Goal: Browse casually: Explore the website without a specific task or goal

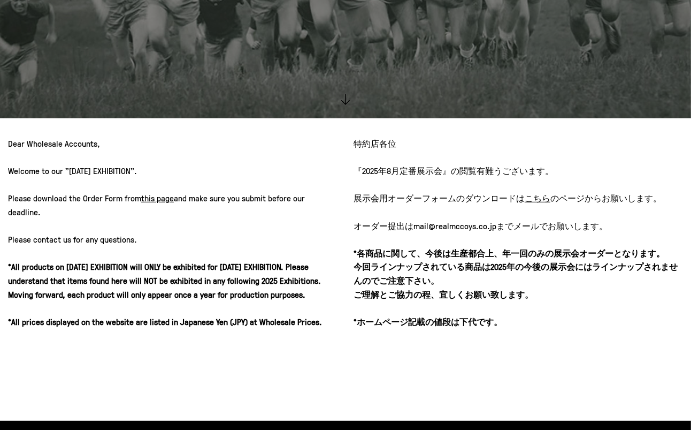
scroll to position [284, 0]
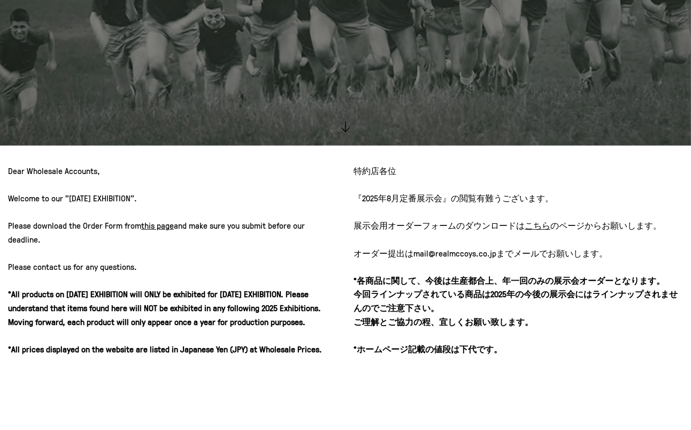
click at [536, 226] on u "こちら" at bounding box center [538, 225] width 26 height 12
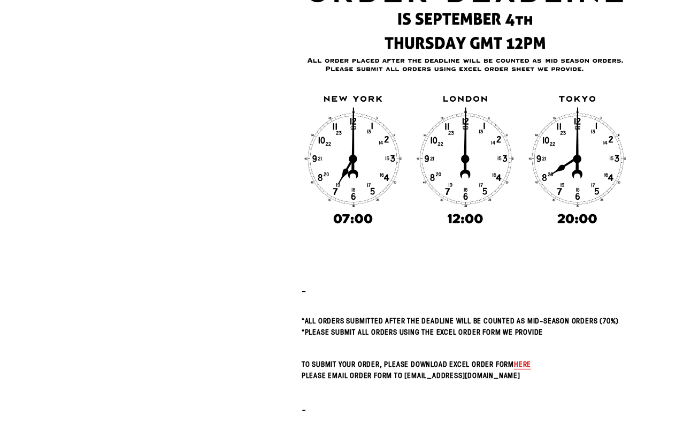
scroll to position [178, 0]
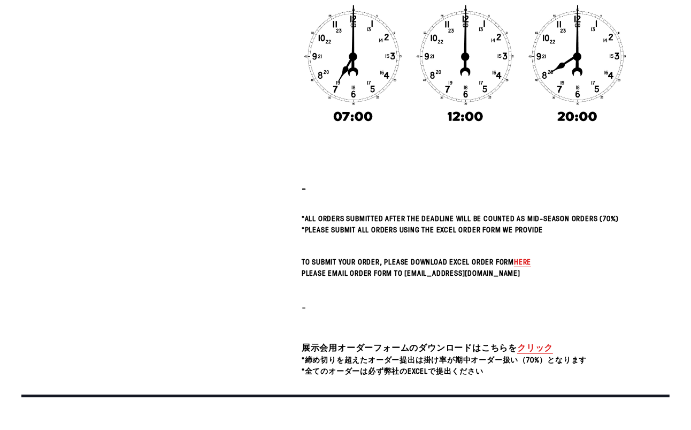
click at [536, 345] on link "クリック" at bounding box center [536, 347] width 36 height 12
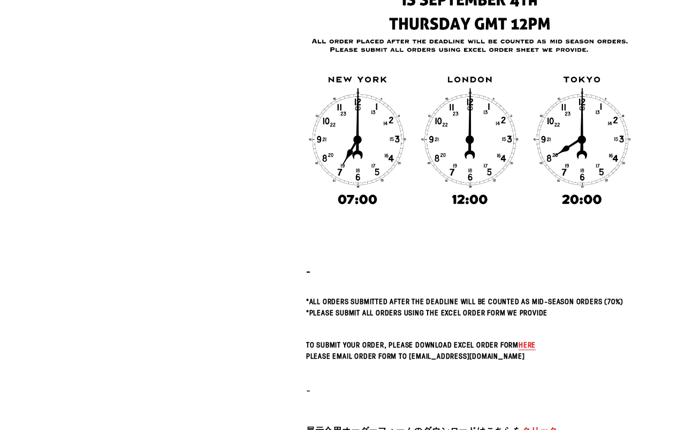
scroll to position [0, 0]
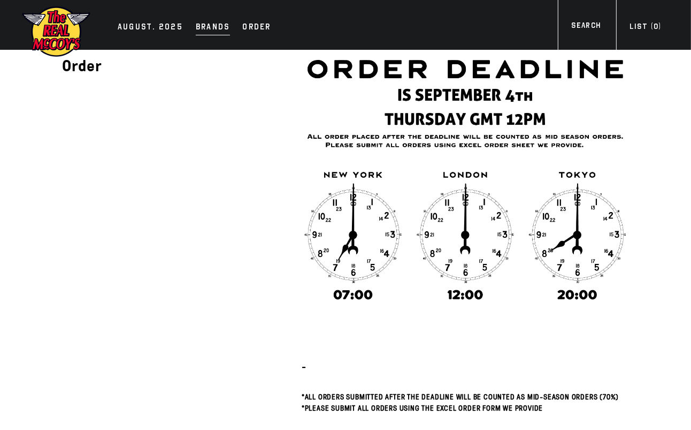
click at [205, 24] on div "Brands" at bounding box center [213, 27] width 34 height 15
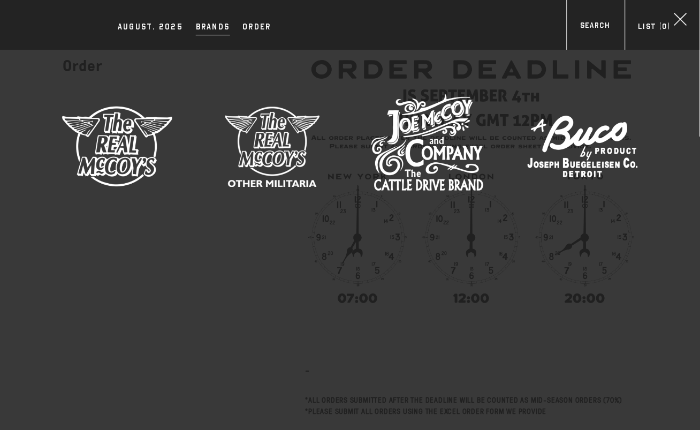
click at [126, 147] on img at bounding box center [117, 146] width 112 height 112
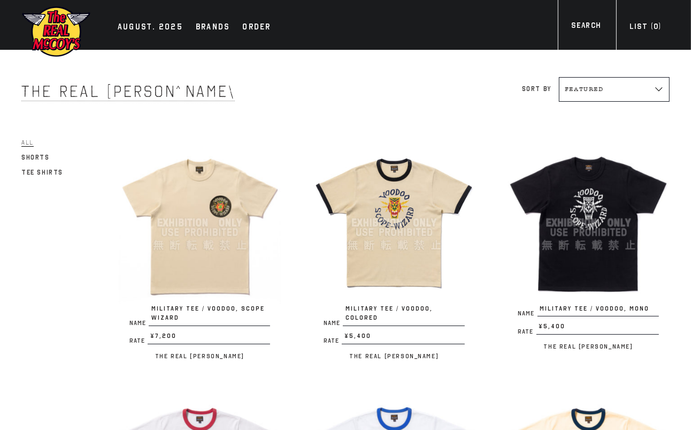
click at [28, 141] on span "All" at bounding box center [27, 143] width 12 height 8
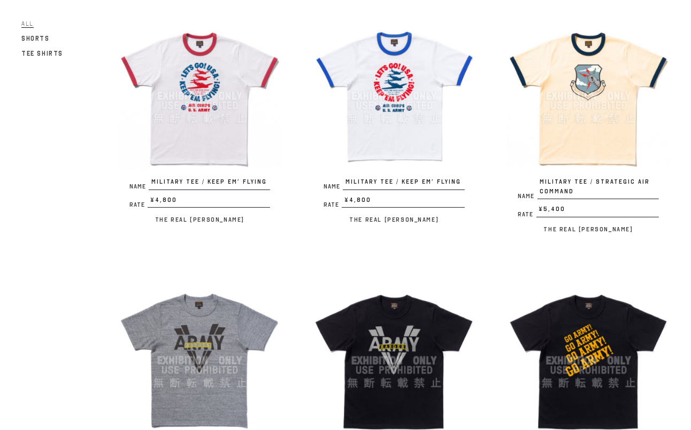
scroll to position [372, 0]
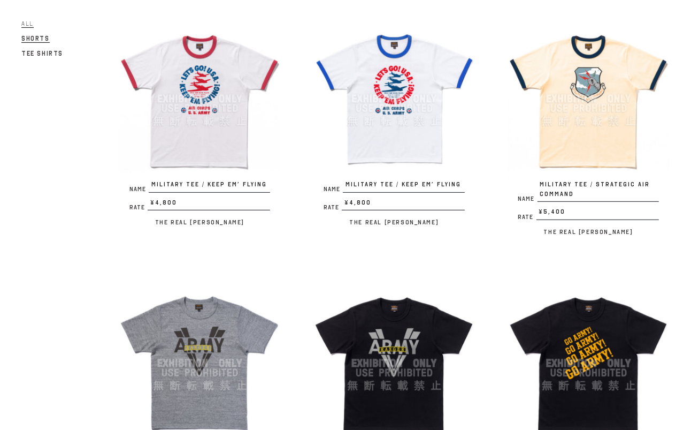
click at [33, 35] on span "Shorts" at bounding box center [35, 39] width 28 height 8
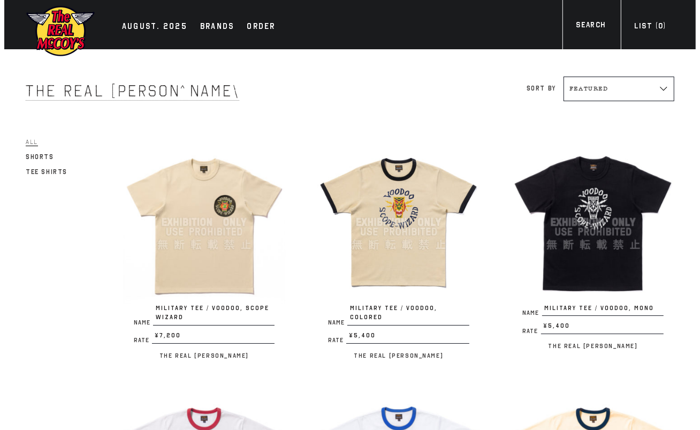
scroll to position [0, 0]
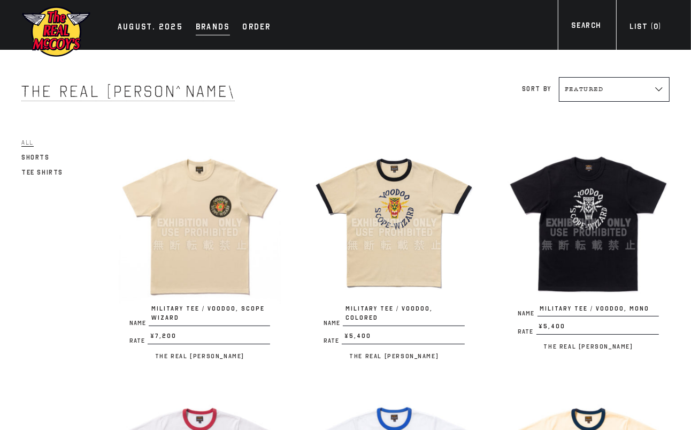
click at [199, 32] on div "Brands" at bounding box center [213, 27] width 34 height 15
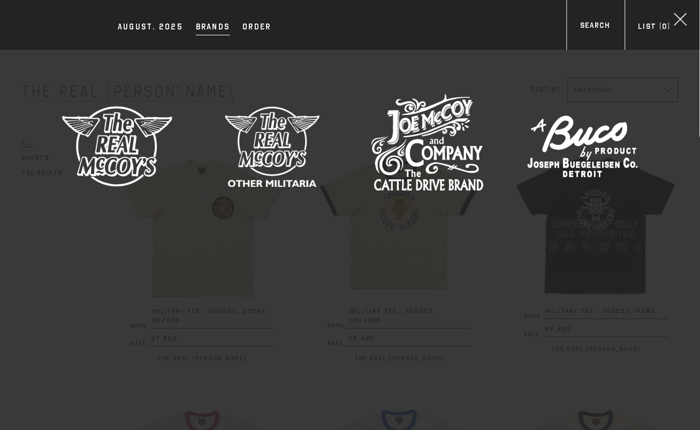
click at [273, 140] on img at bounding box center [272, 146] width 112 height 112
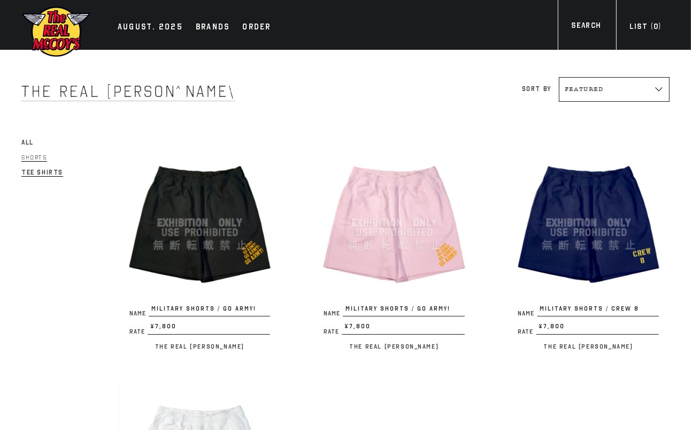
click at [35, 172] on span "Tee Shirts" at bounding box center [42, 173] width 42 height 8
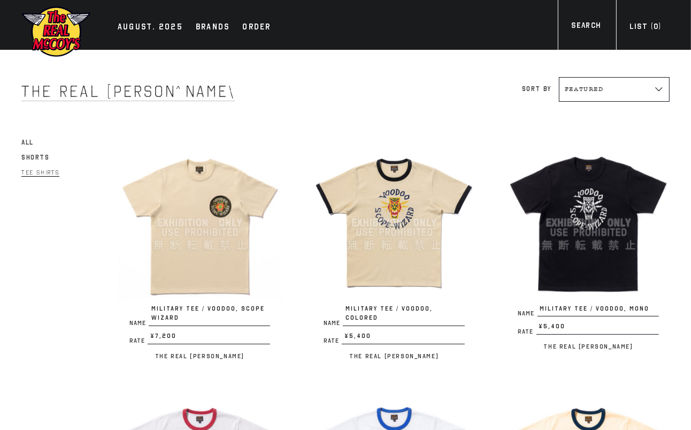
click at [613, 86] on select "Featured Alphabetically, A-Z Alphabetically, Z-A Price, low to high Price, high…" at bounding box center [614, 89] width 111 height 25
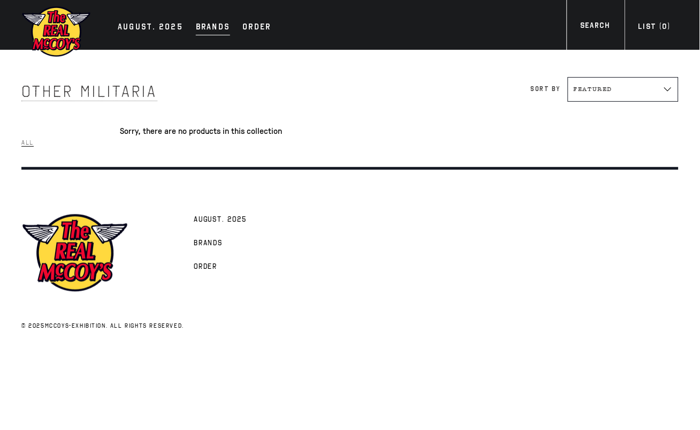
click at [210, 27] on div "Brands" at bounding box center [213, 27] width 34 height 15
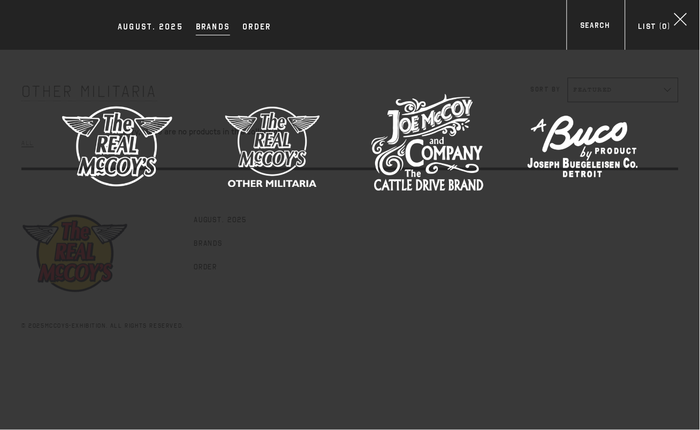
click at [414, 129] on img at bounding box center [427, 146] width 112 height 112
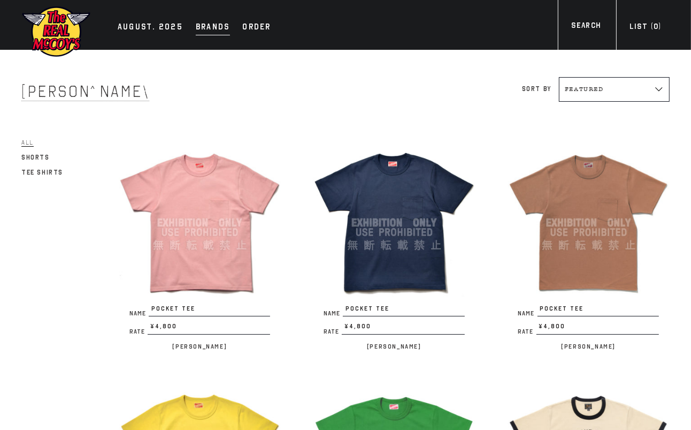
click at [213, 31] on div "Brands" at bounding box center [213, 27] width 34 height 15
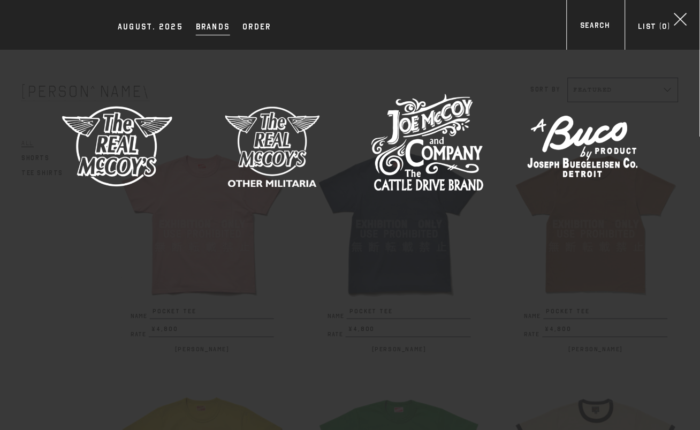
click at [560, 143] on img at bounding box center [583, 146] width 112 height 112
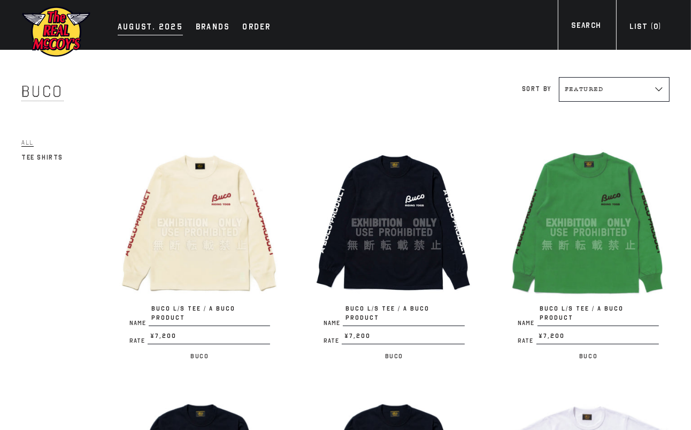
click at [161, 26] on div "AUGUST. 2025" at bounding box center [150, 27] width 65 height 15
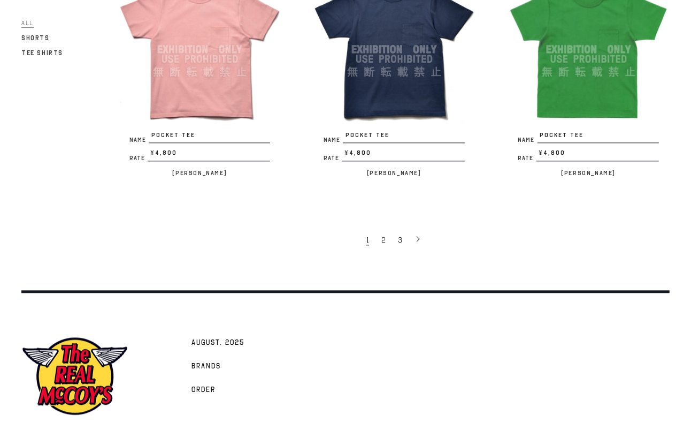
scroll to position [1903, 0]
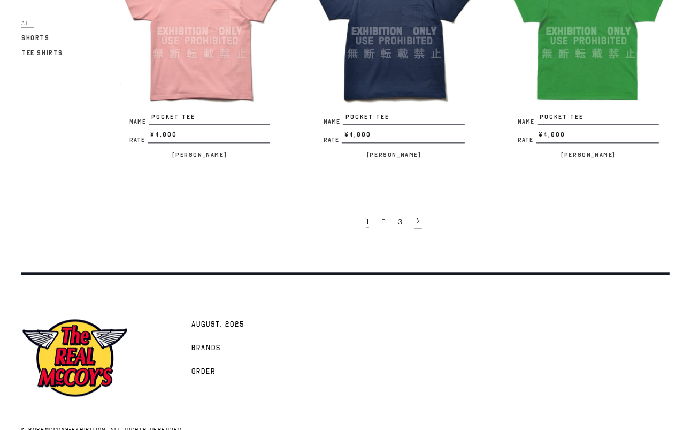
click at [415, 220] on icon at bounding box center [418, 220] width 7 height 7
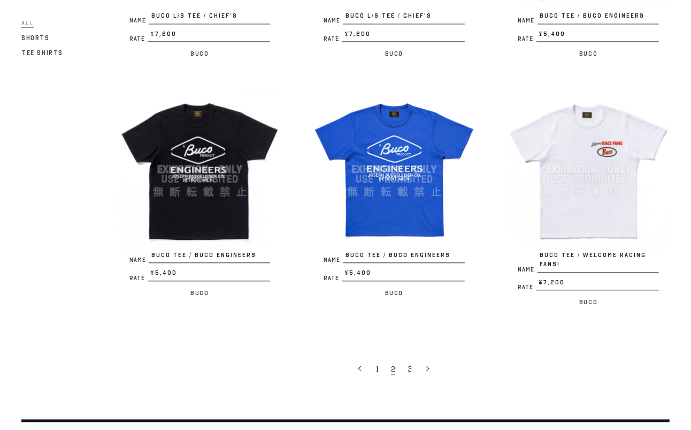
scroll to position [1784, 0]
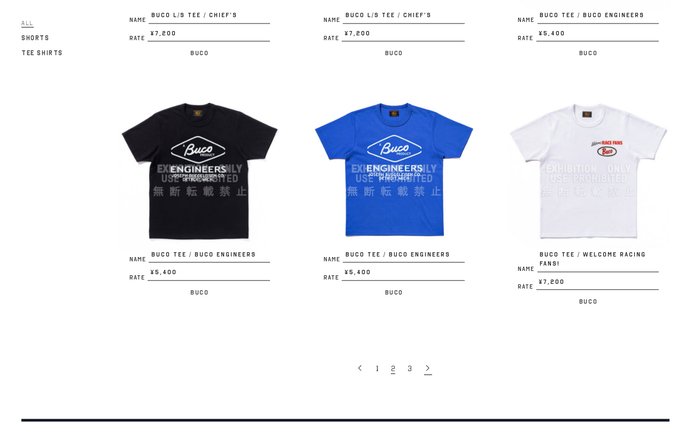
click at [428, 364] on icon at bounding box center [427, 367] width 7 height 7
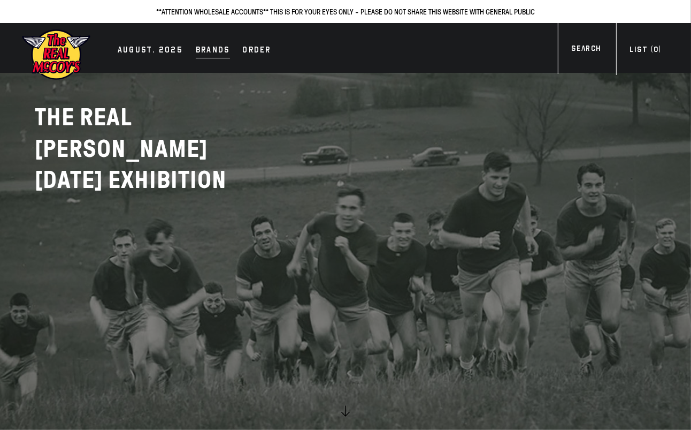
click at [211, 52] on div "Brands" at bounding box center [213, 50] width 34 height 15
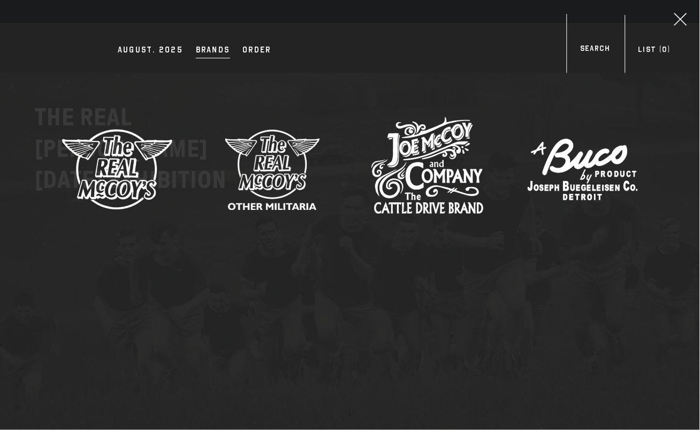
click at [114, 146] on img at bounding box center [117, 169] width 112 height 112
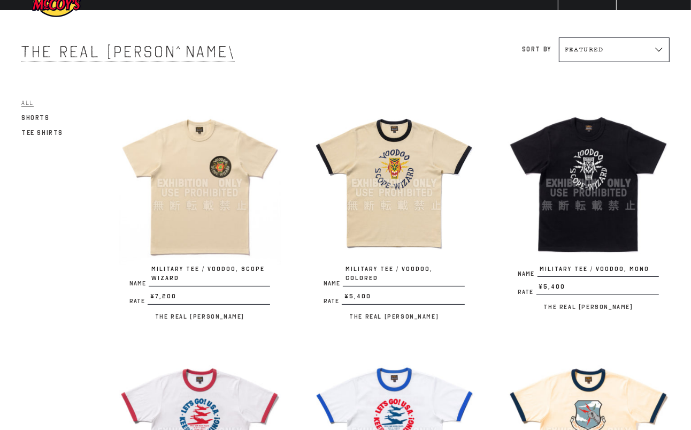
scroll to position [119, 0]
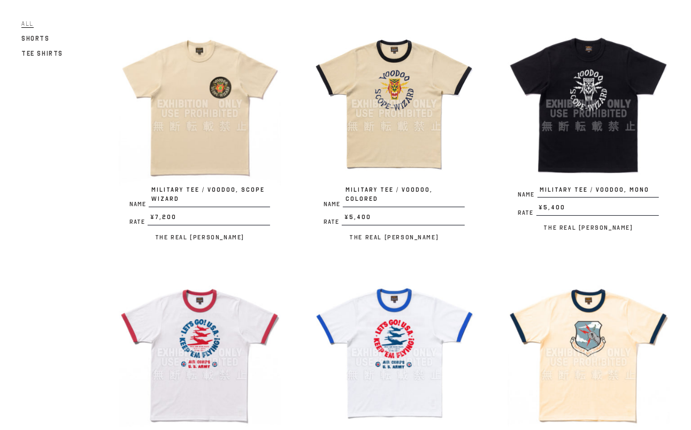
click at [206, 134] on img at bounding box center [200, 103] width 162 height 162
click at [401, 88] on img at bounding box center [394, 103] width 162 height 162
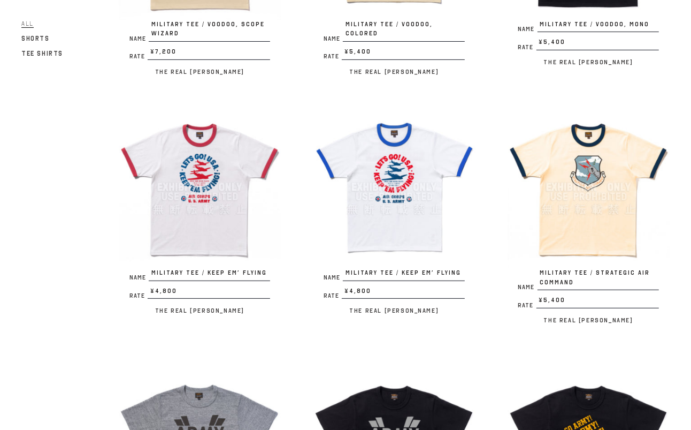
scroll to position [297, 0]
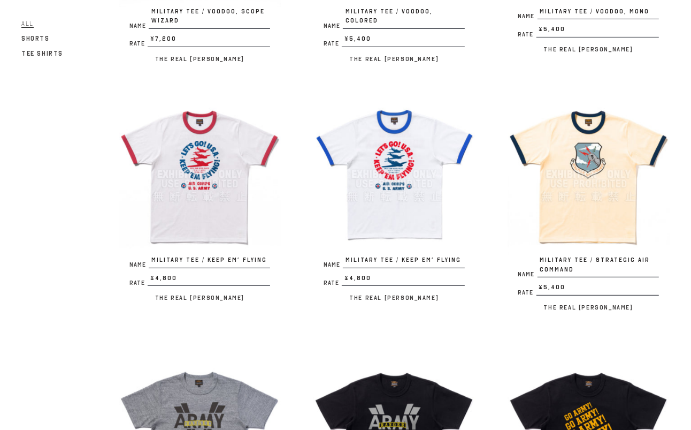
click at [594, 156] on img at bounding box center [589, 174] width 162 height 162
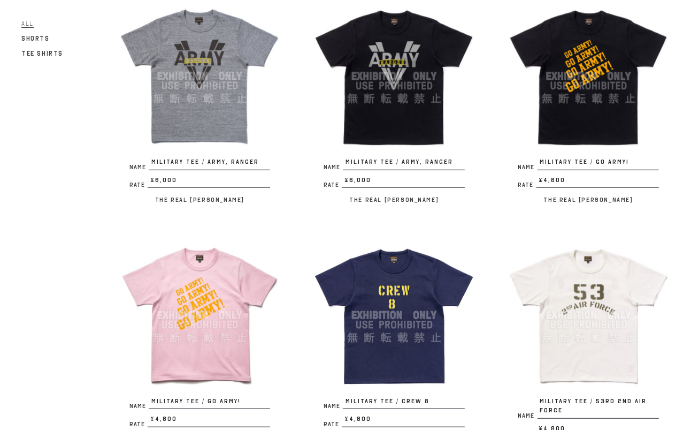
scroll to position [654, 0]
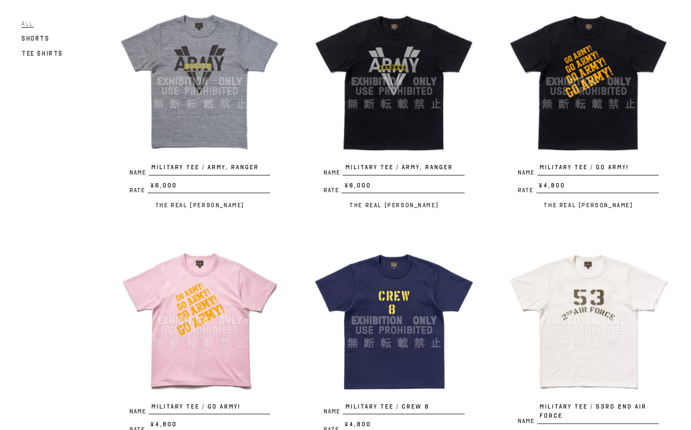
click at [582, 77] on img at bounding box center [589, 82] width 162 height 162
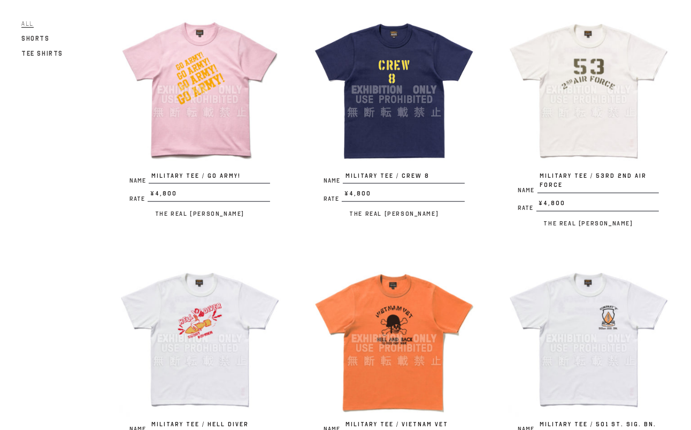
scroll to position [1010, 0]
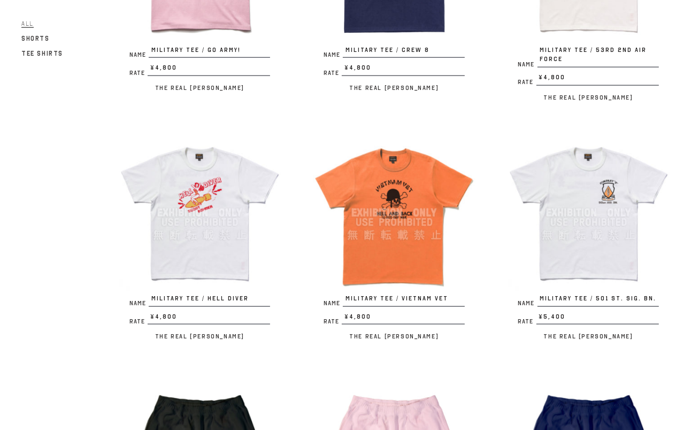
click at [427, 181] on img at bounding box center [394, 213] width 162 height 162
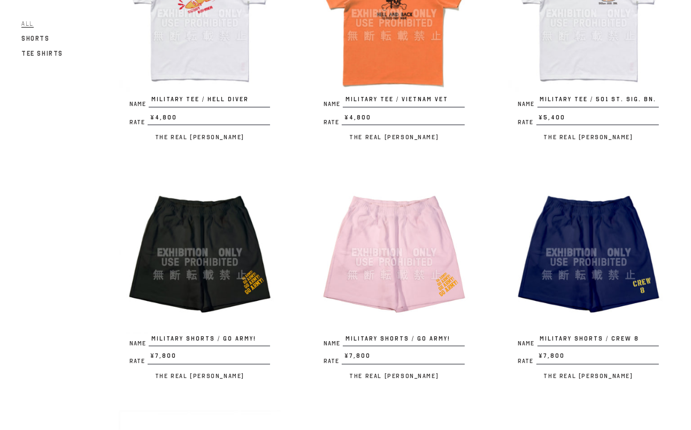
scroll to position [1249, 0]
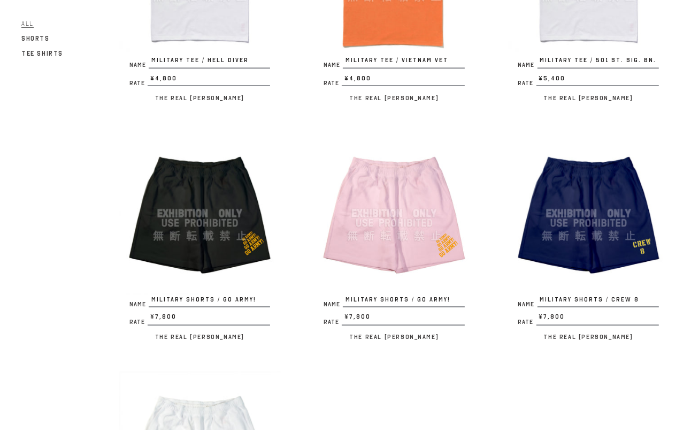
click at [596, 184] on img at bounding box center [589, 213] width 162 height 162
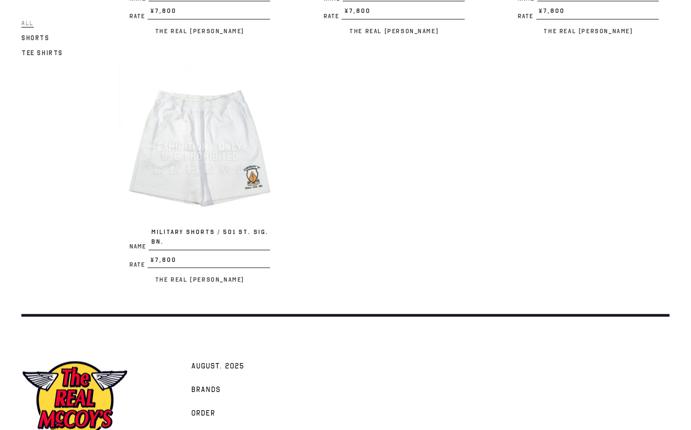
scroll to position [1622, 0]
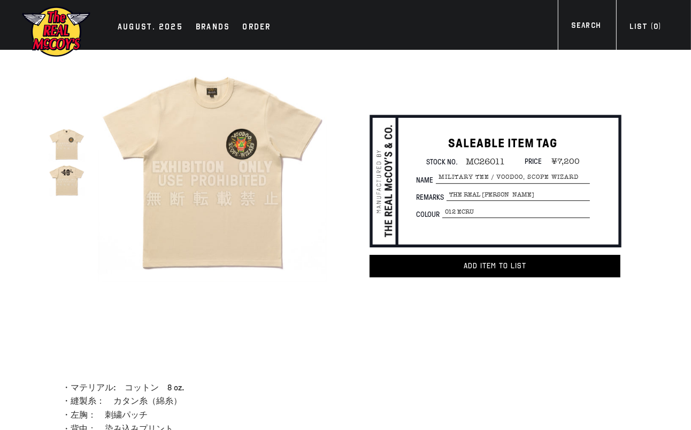
click at [57, 190] on img at bounding box center [67, 180] width 36 height 36
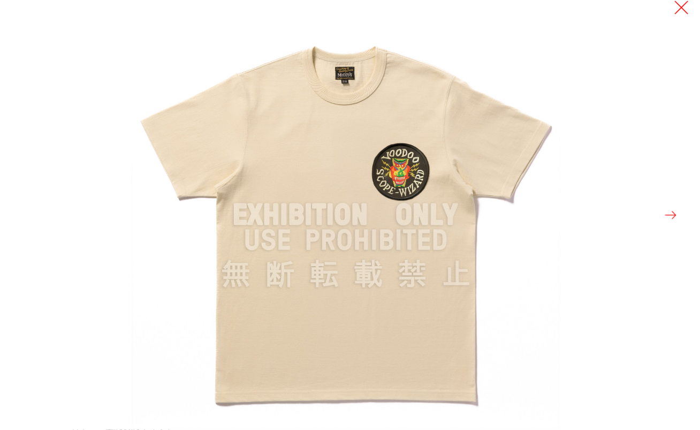
click at [674, 11] on button at bounding box center [681, 7] width 15 height 15
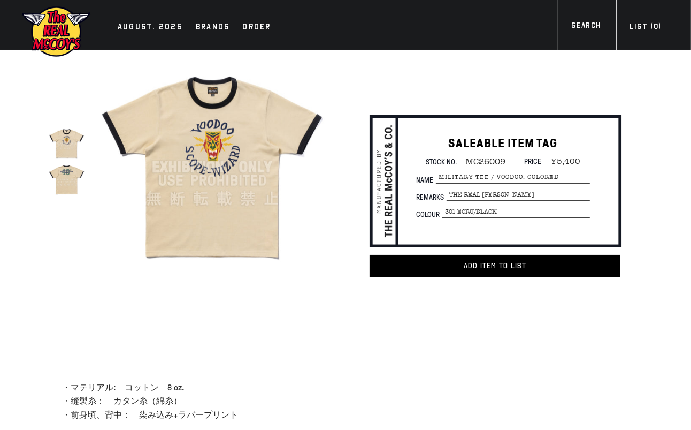
click at [73, 182] on img at bounding box center [67, 180] width 36 height 36
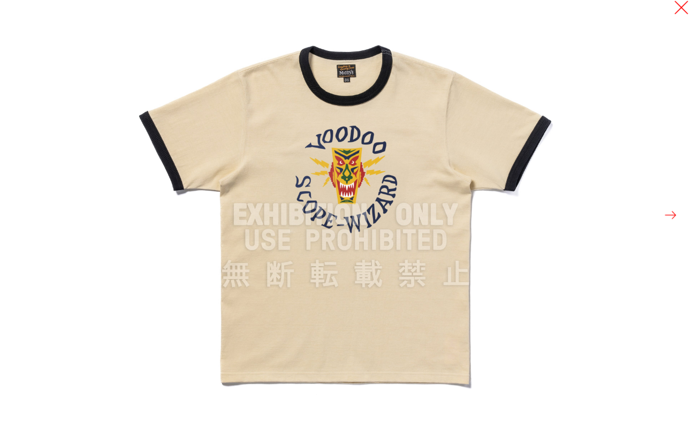
click at [683, 9] on button at bounding box center [681, 7] width 15 height 15
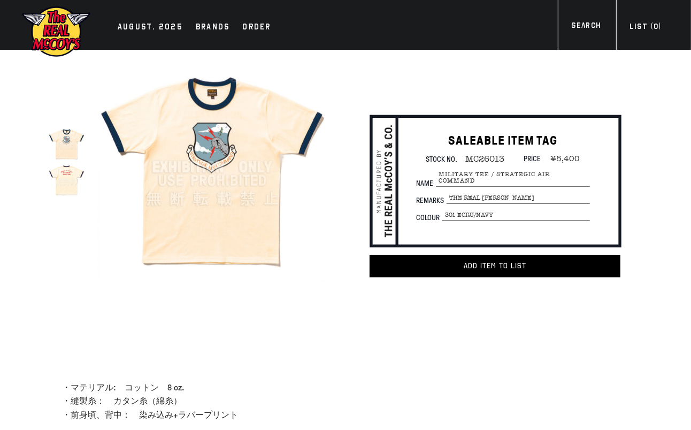
click at [75, 180] on img at bounding box center [67, 180] width 36 height 36
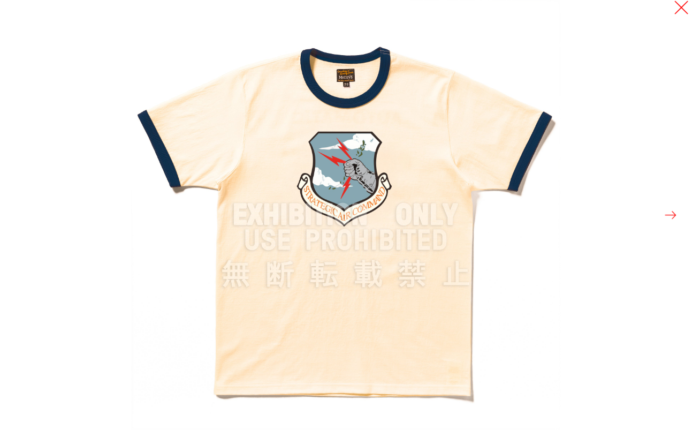
click at [679, 12] on button at bounding box center [681, 7] width 15 height 15
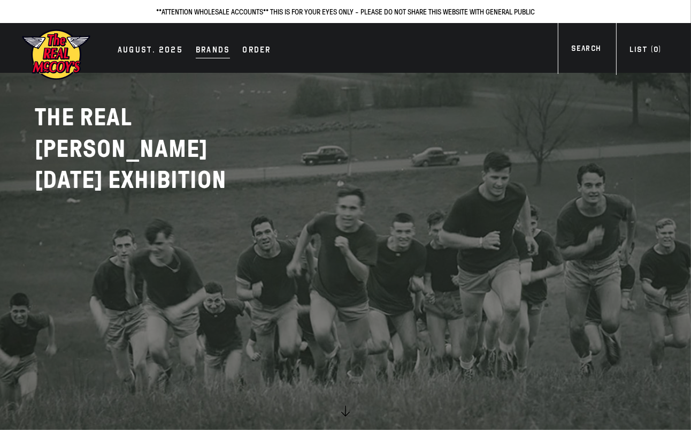
click at [201, 46] on div "Brands" at bounding box center [213, 50] width 34 height 15
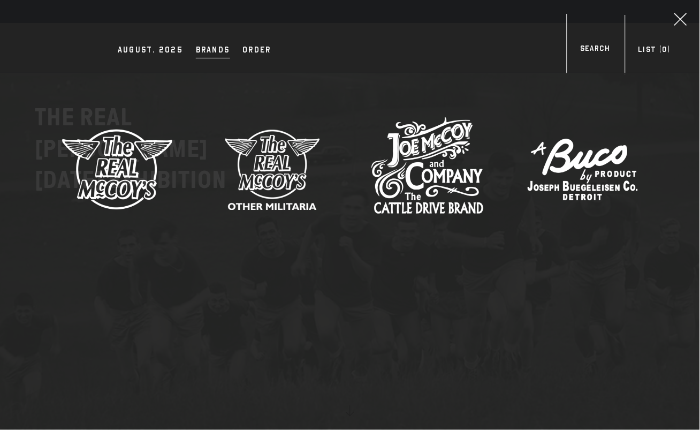
click at [263, 172] on img at bounding box center [272, 169] width 112 height 112
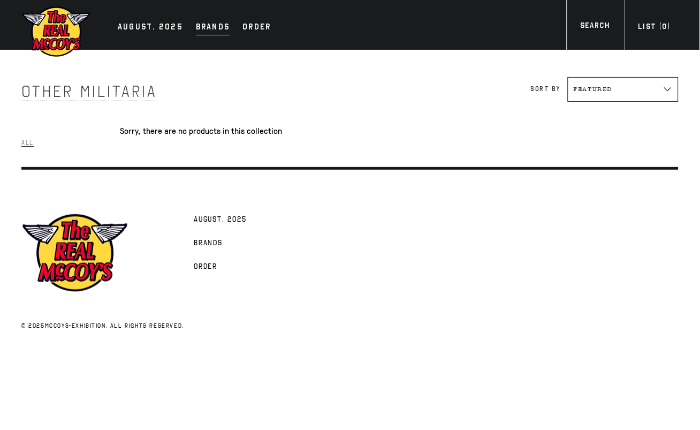
click at [212, 28] on div "Brands" at bounding box center [213, 27] width 34 height 15
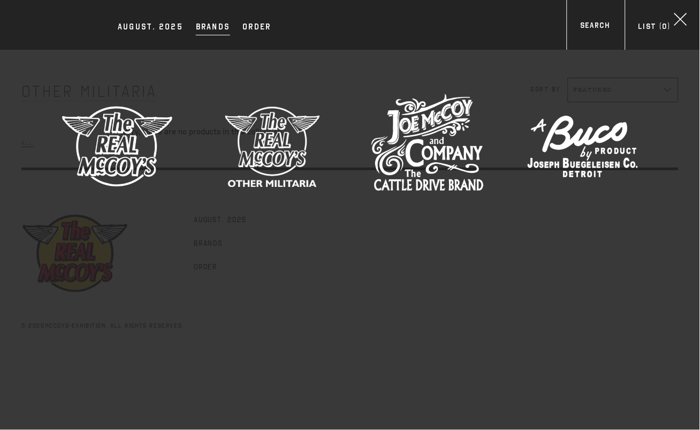
click at [437, 135] on img at bounding box center [427, 146] width 112 height 112
click at [572, 149] on img at bounding box center [583, 146] width 112 height 112
click at [268, 23] on link "Order" at bounding box center [257, 27] width 39 height 15
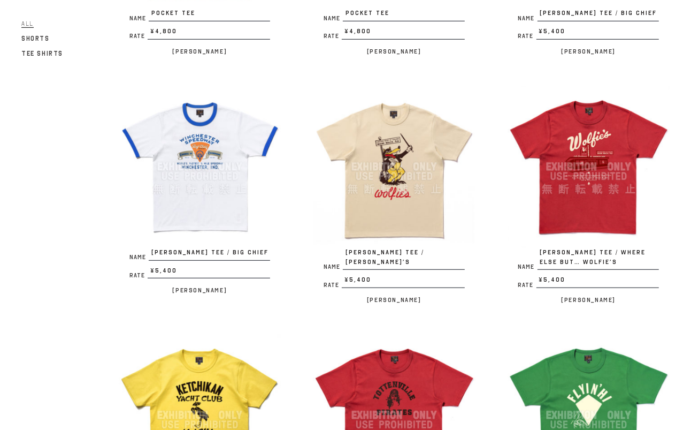
scroll to position [535, 0]
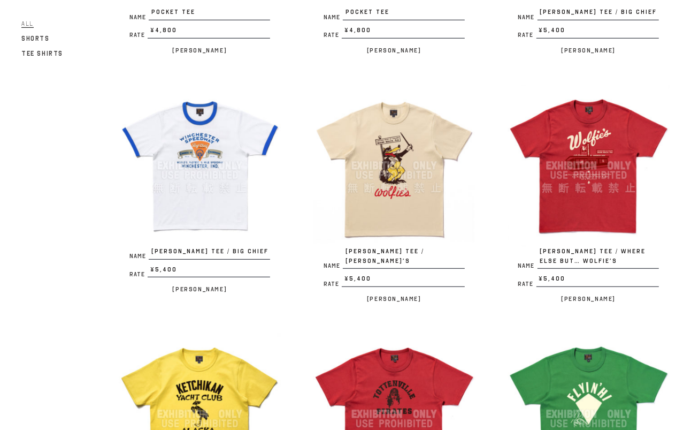
click at [197, 158] on img at bounding box center [200, 166] width 162 height 162
click at [361, 129] on img at bounding box center [394, 166] width 162 height 162
click at [585, 125] on img at bounding box center [589, 166] width 162 height 162
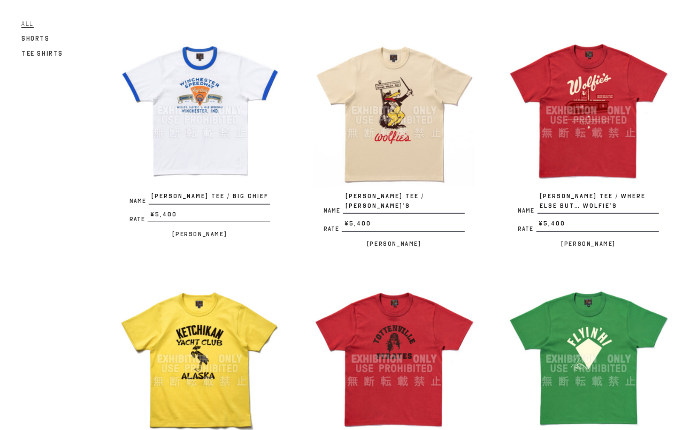
scroll to position [713, 0]
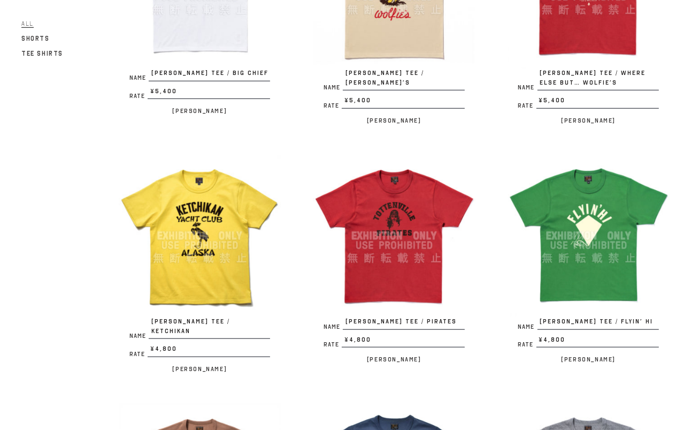
click at [195, 206] on img at bounding box center [200, 236] width 162 height 162
click at [376, 201] on img at bounding box center [394, 236] width 162 height 162
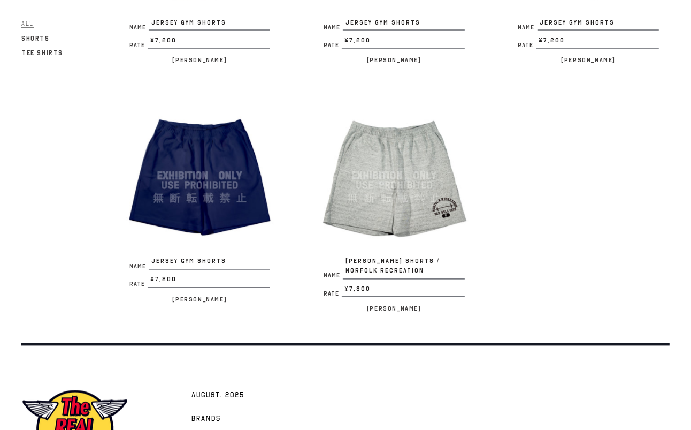
scroll to position [1596, 0]
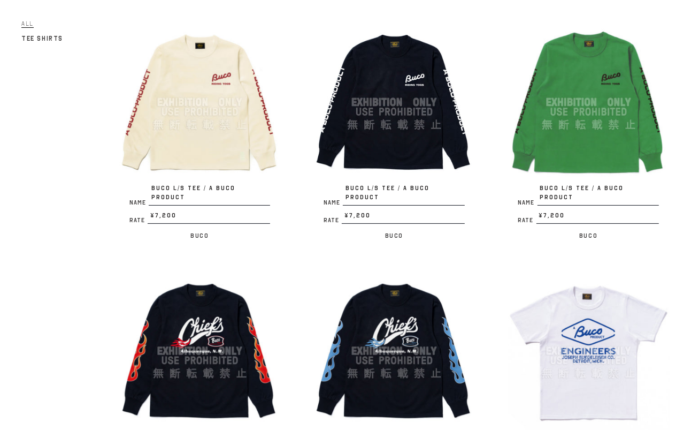
scroll to position [297, 0]
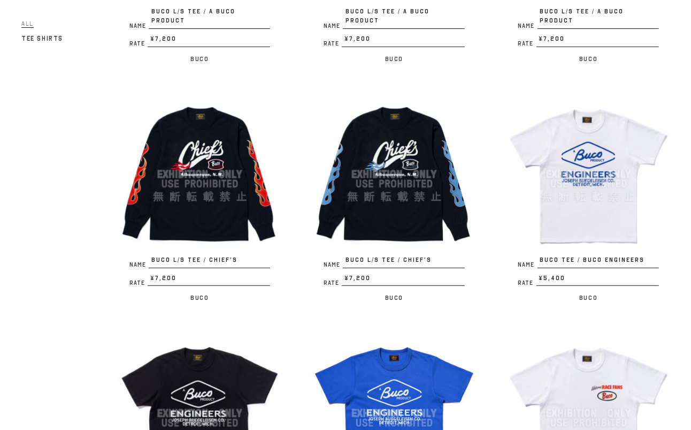
click at [201, 141] on img at bounding box center [200, 174] width 162 height 162
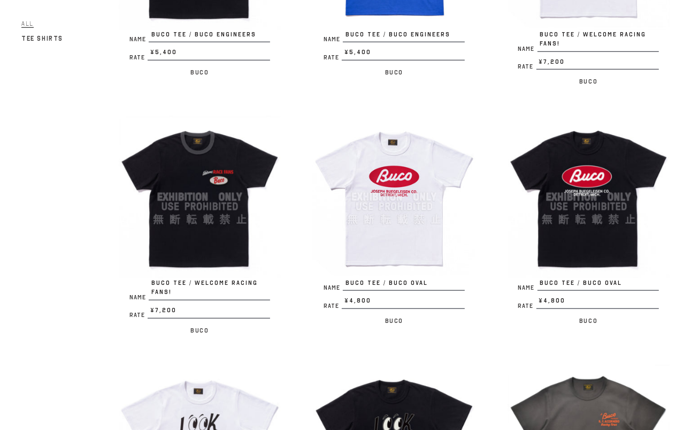
scroll to position [773, 0]
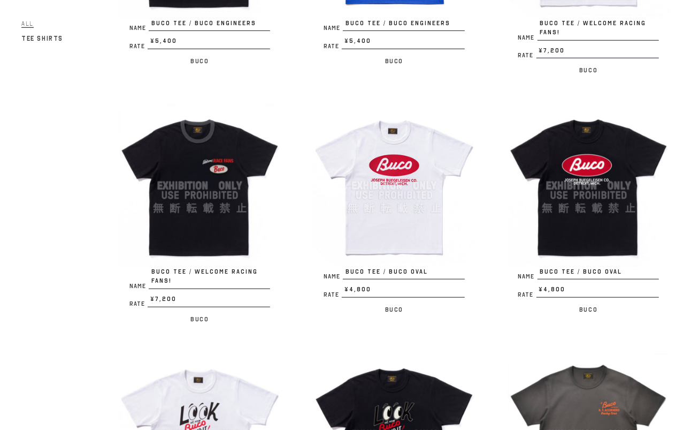
click at [351, 146] on img at bounding box center [394, 185] width 162 height 162
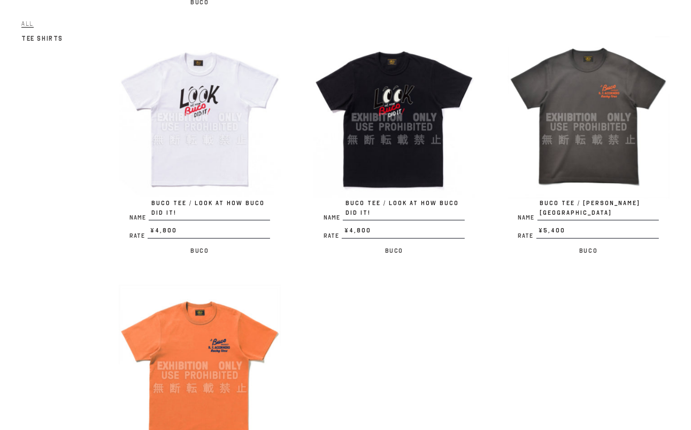
scroll to position [1249, 0]
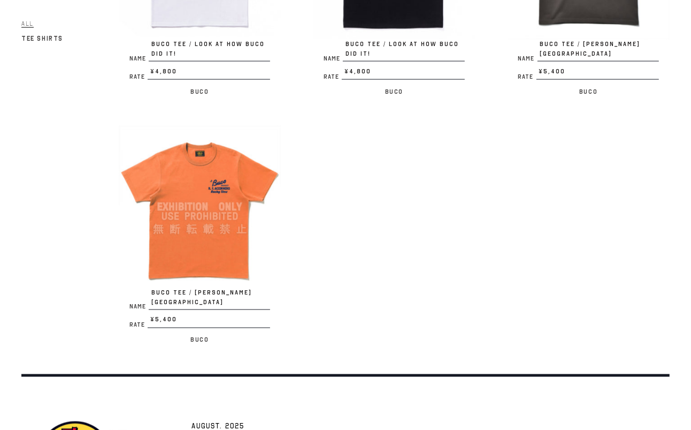
click at [172, 177] on img at bounding box center [200, 207] width 162 height 162
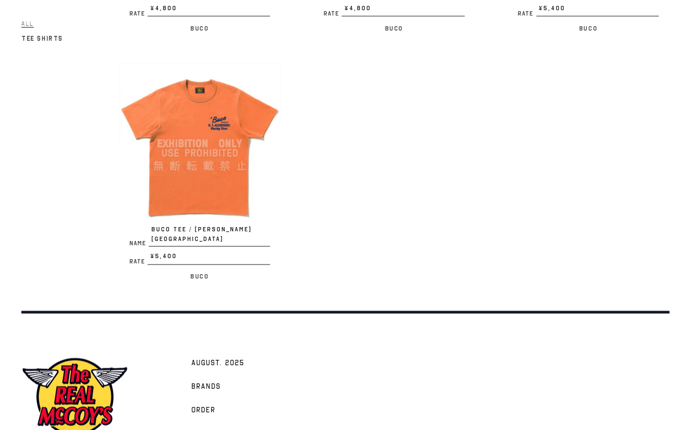
scroll to position [1357, 0]
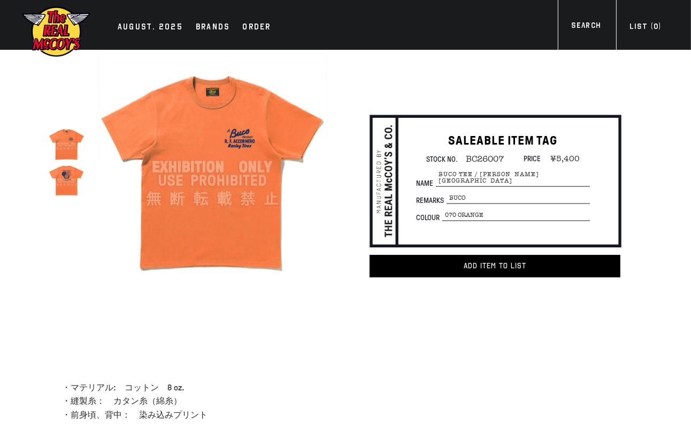
click at [60, 182] on img at bounding box center [67, 180] width 36 height 36
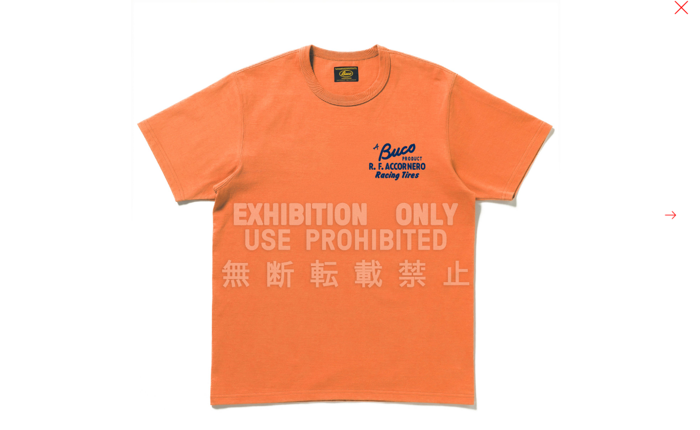
click at [678, 8] on button at bounding box center [681, 7] width 15 height 15
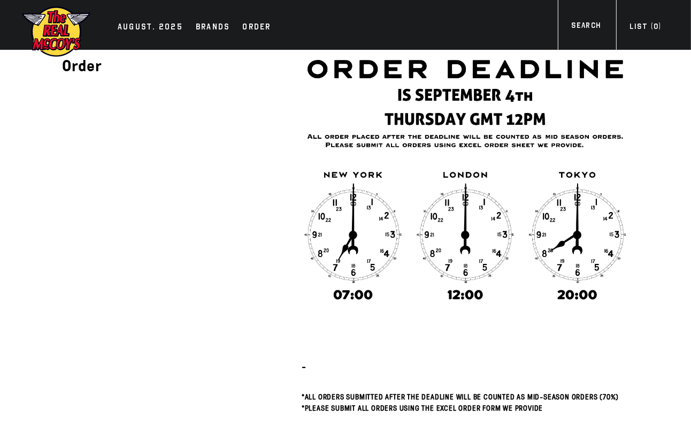
click at [136, 17] on div "AUGUST. 2025 Brands Order More" at bounding box center [345, 25] width 691 height 50
click at [135, 20] on div "AUGUST. 2025" at bounding box center [150, 27] width 65 height 15
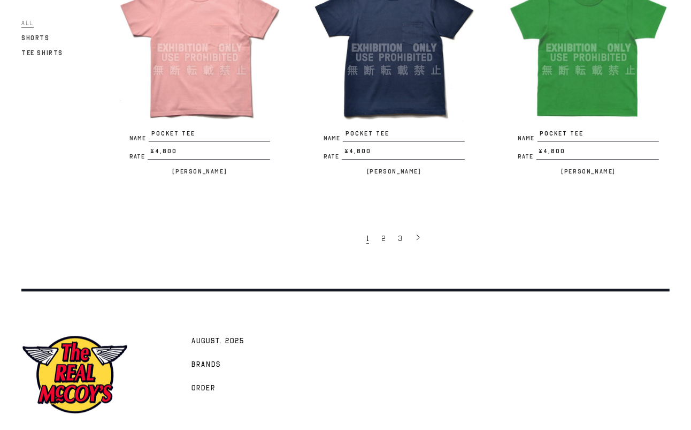
scroll to position [1927, 0]
